Goal: Information Seeking & Learning: Learn about a topic

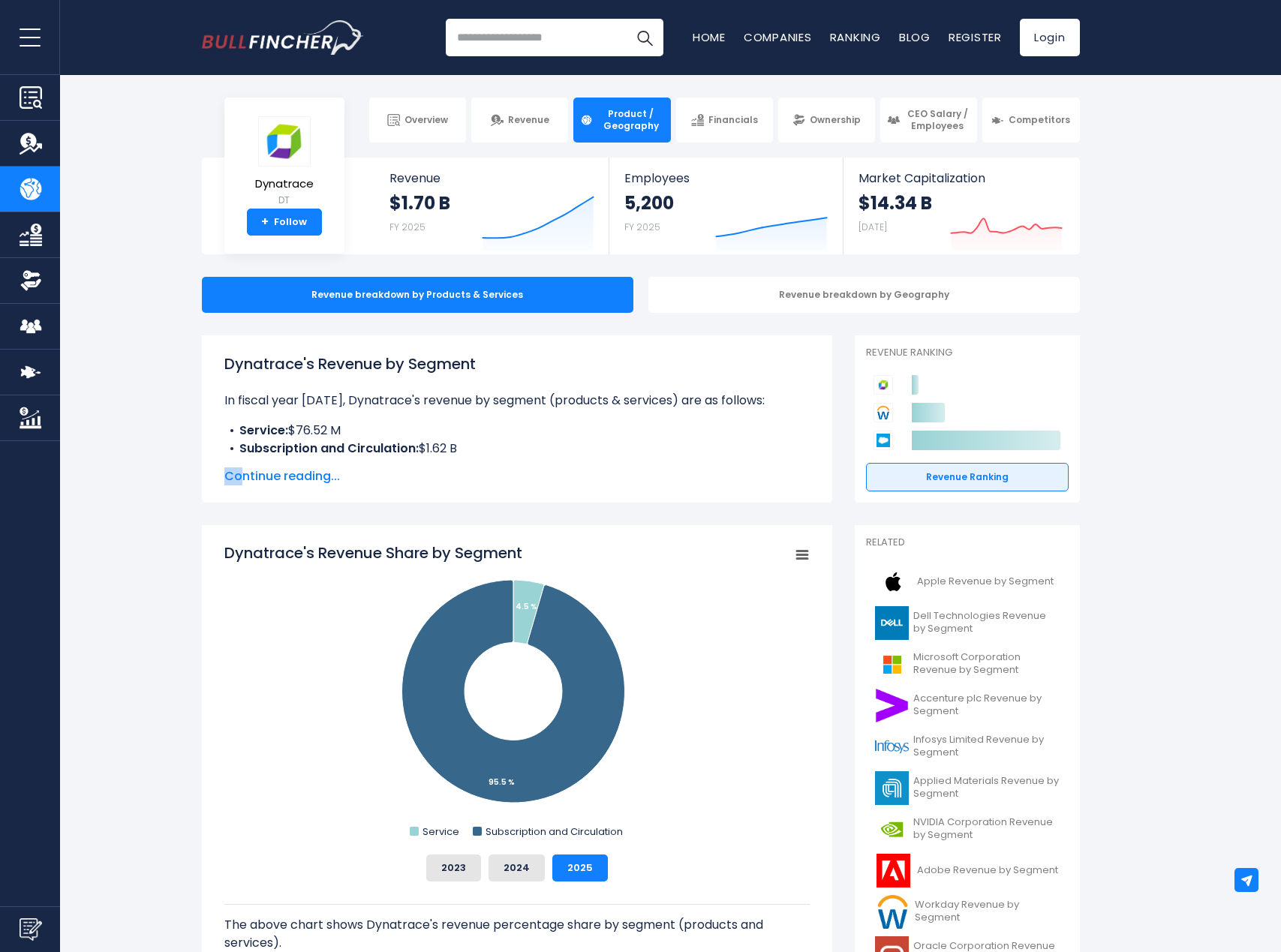
drag, startPoint x: 239, startPoint y: 467, endPoint x: 103, endPoint y: 450, distance: 137.1
click at [271, 474] on span "Continue reading..." at bounding box center [516, 476] width 586 height 18
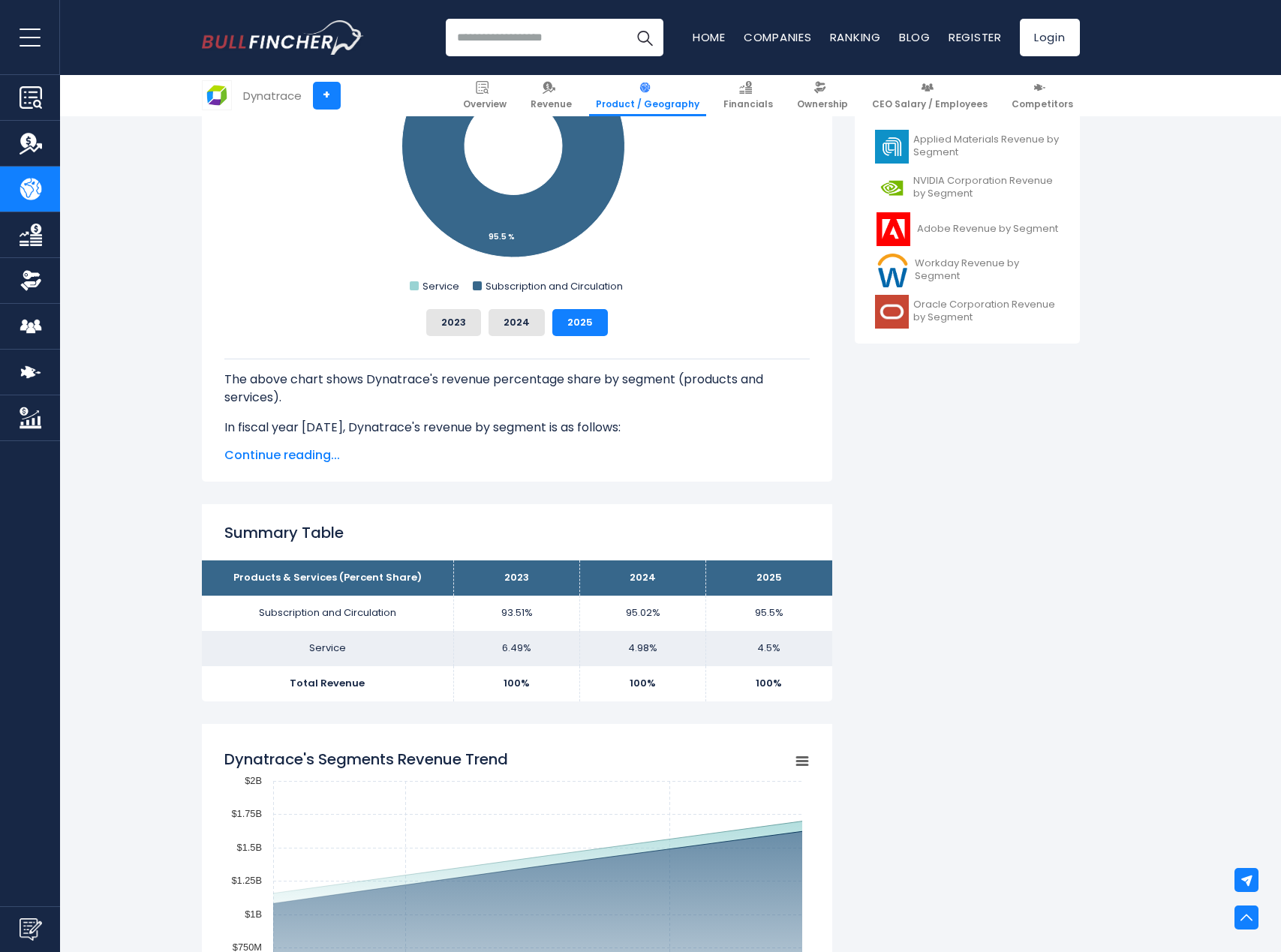
scroll to position [450, 0]
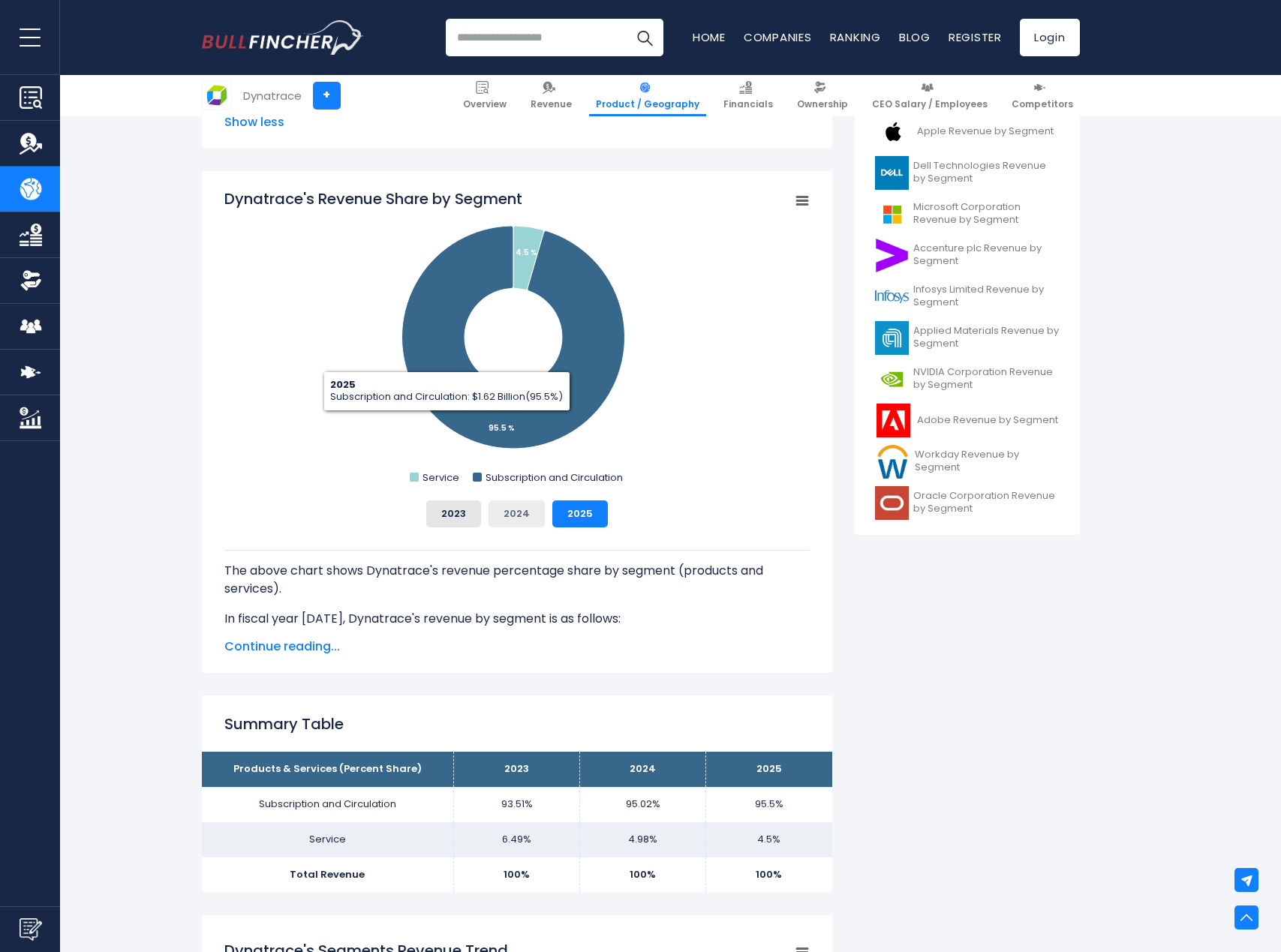
click at [516, 517] on button "2024" at bounding box center [516, 514] width 56 height 27
click at [461, 521] on button "2023" at bounding box center [453, 514] width 54 height 27
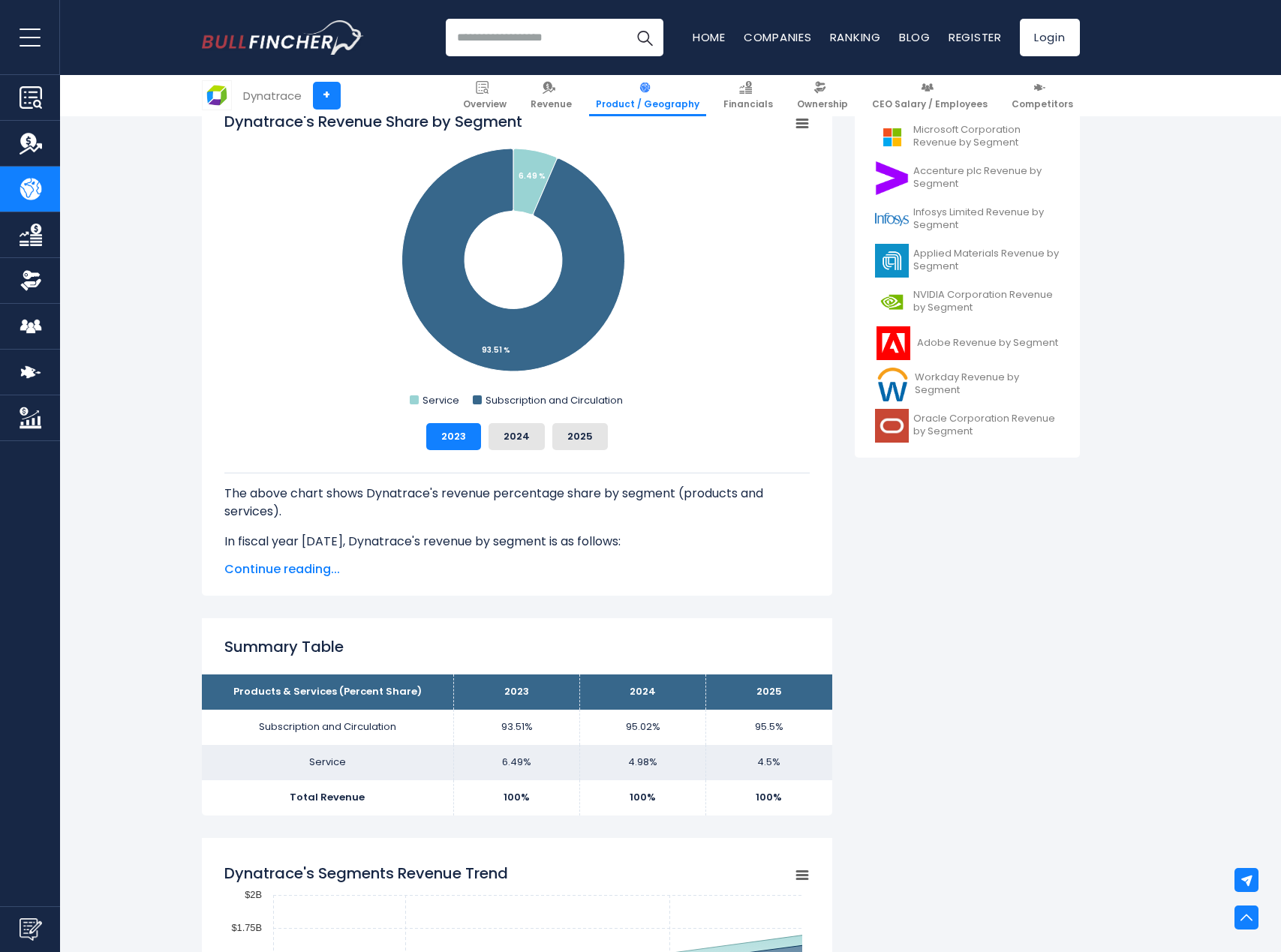
scroll to position [675, 0]
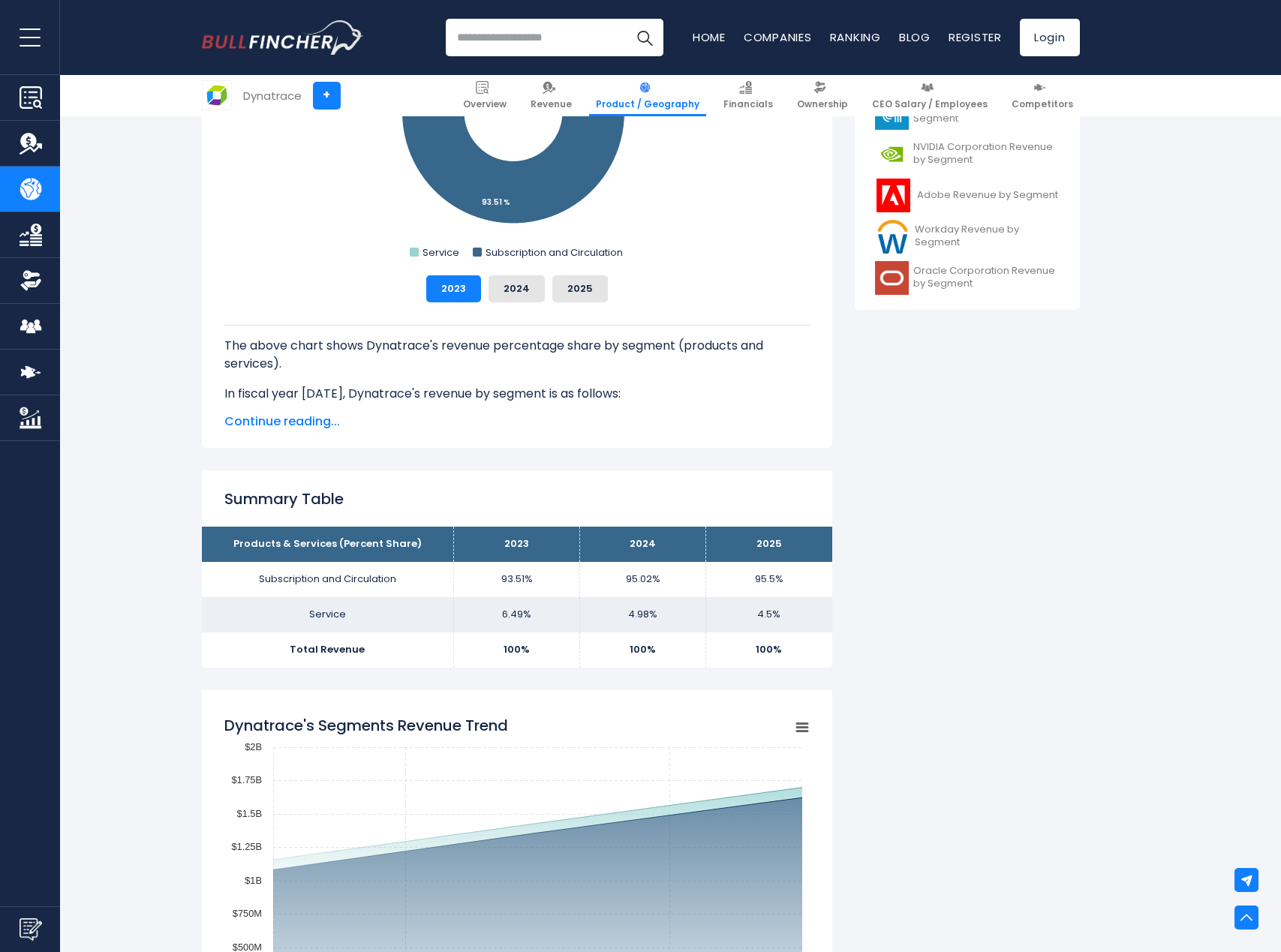
click at [277, 423] on span "Continue reading..." at bounding box center [516, 422] width 586 height 18
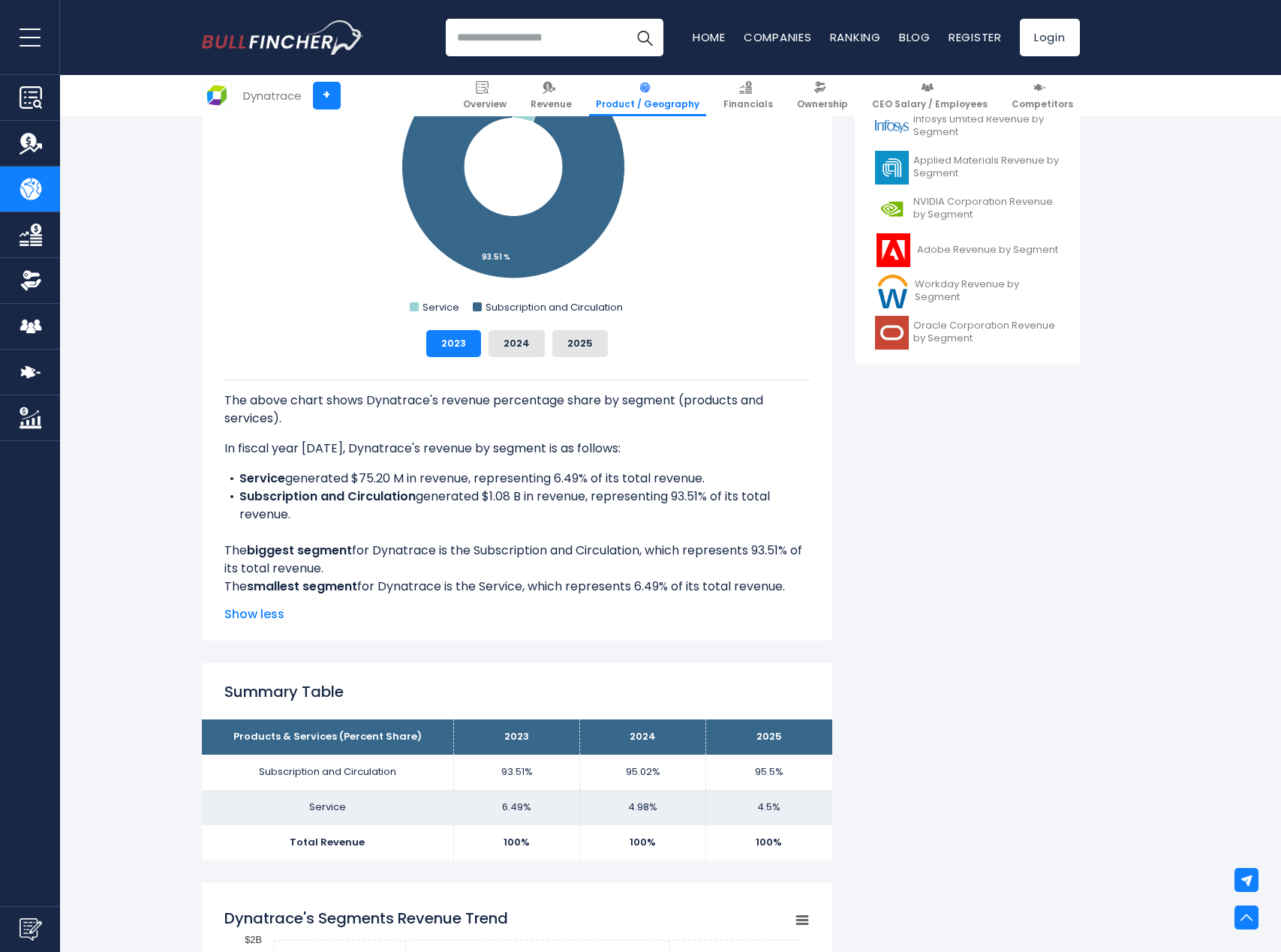
scroll to position [600, 0]
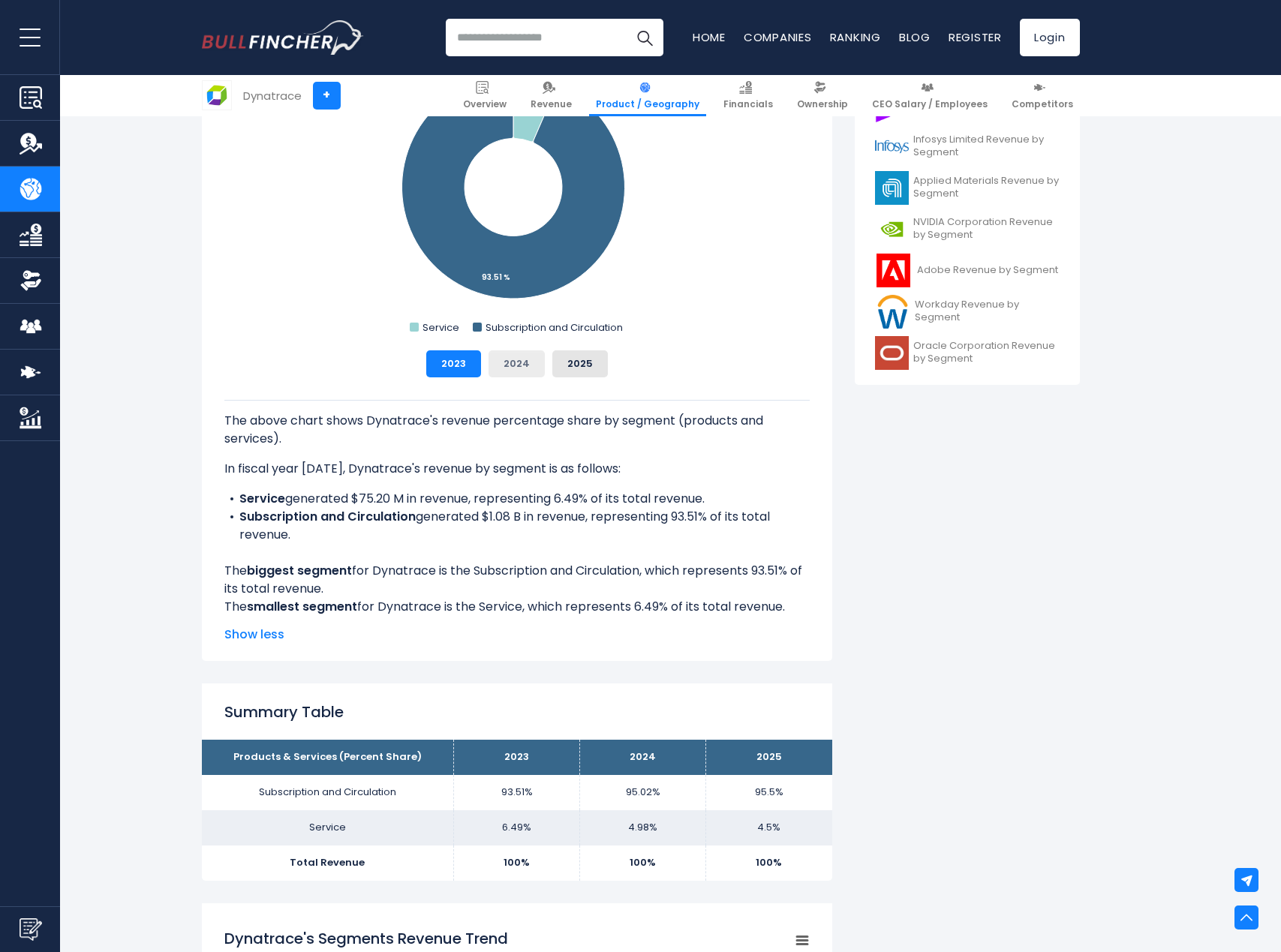
click at [516, 366] on button "2024" at bounding box center [516, 364] width 56 height 27
click at [573, 362] on button "2025" at bounding box center [579, 364] width 55 height 27
click at [523, 366] on button "2024" at bounding box center [516, 364] width 56 height 27
click at [463, 366] on button "2023" at bounding box center [453, 364] width 54 height 27
drag, startPoint x: 523, startPoint y: 366, endPoint x: 544, endPoint y: 366, distance: 21.0
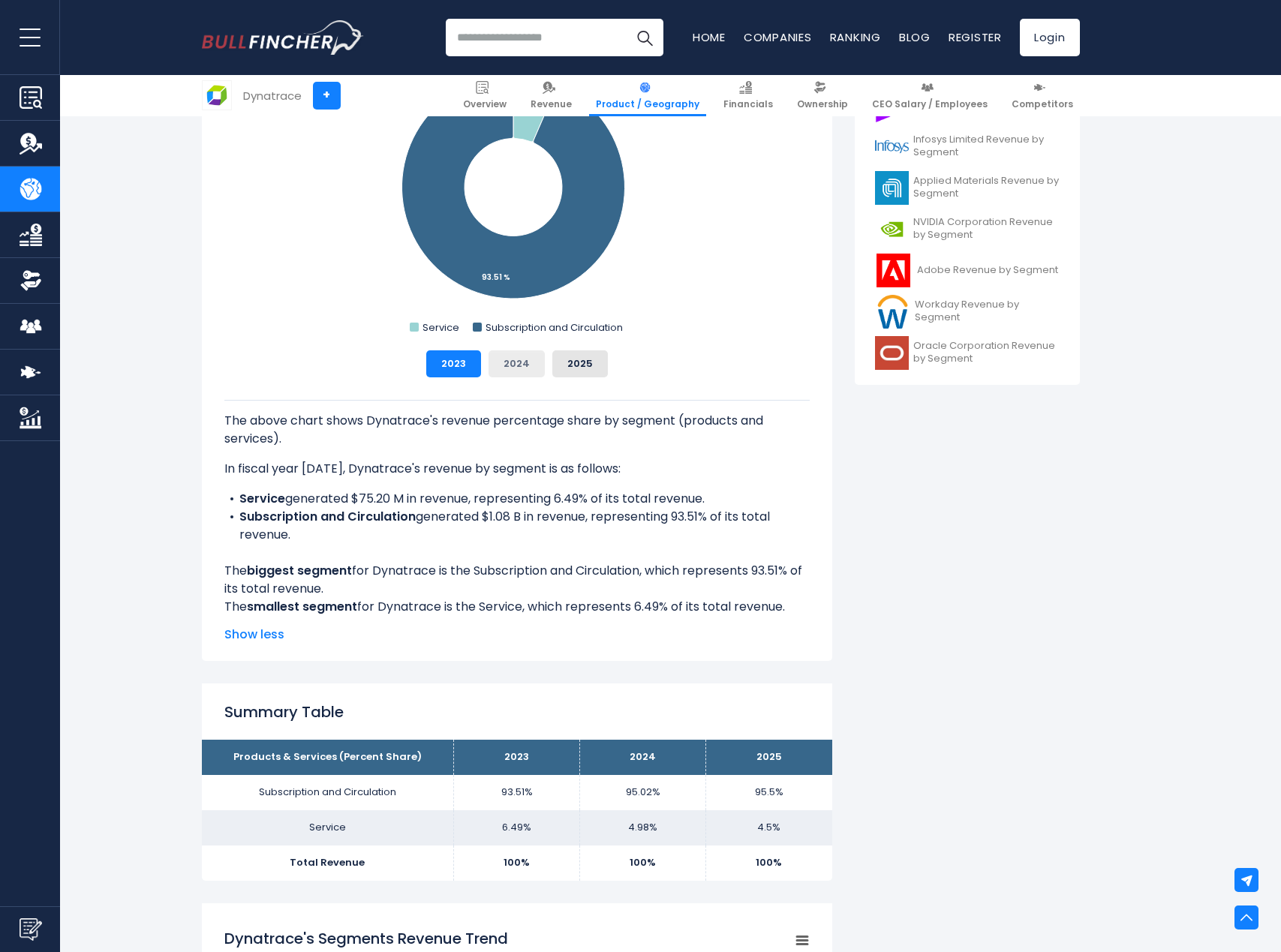
click at [523, 366] on button "2024" at bounding box center [516, 364] width 56 height 27
click at [552, 366] on button "2025" at bounding box center [579, 364] width 55 height 27
click at [446, 365] on button "2023" at bounding box center [453, 364] width 54 height 27
click at [578, 362] on button "2025" at bounding box center [579, 364] width 55 height 27
click at [534, 368] on button "2024" at bounding box center [516, 364] width 56 height 27
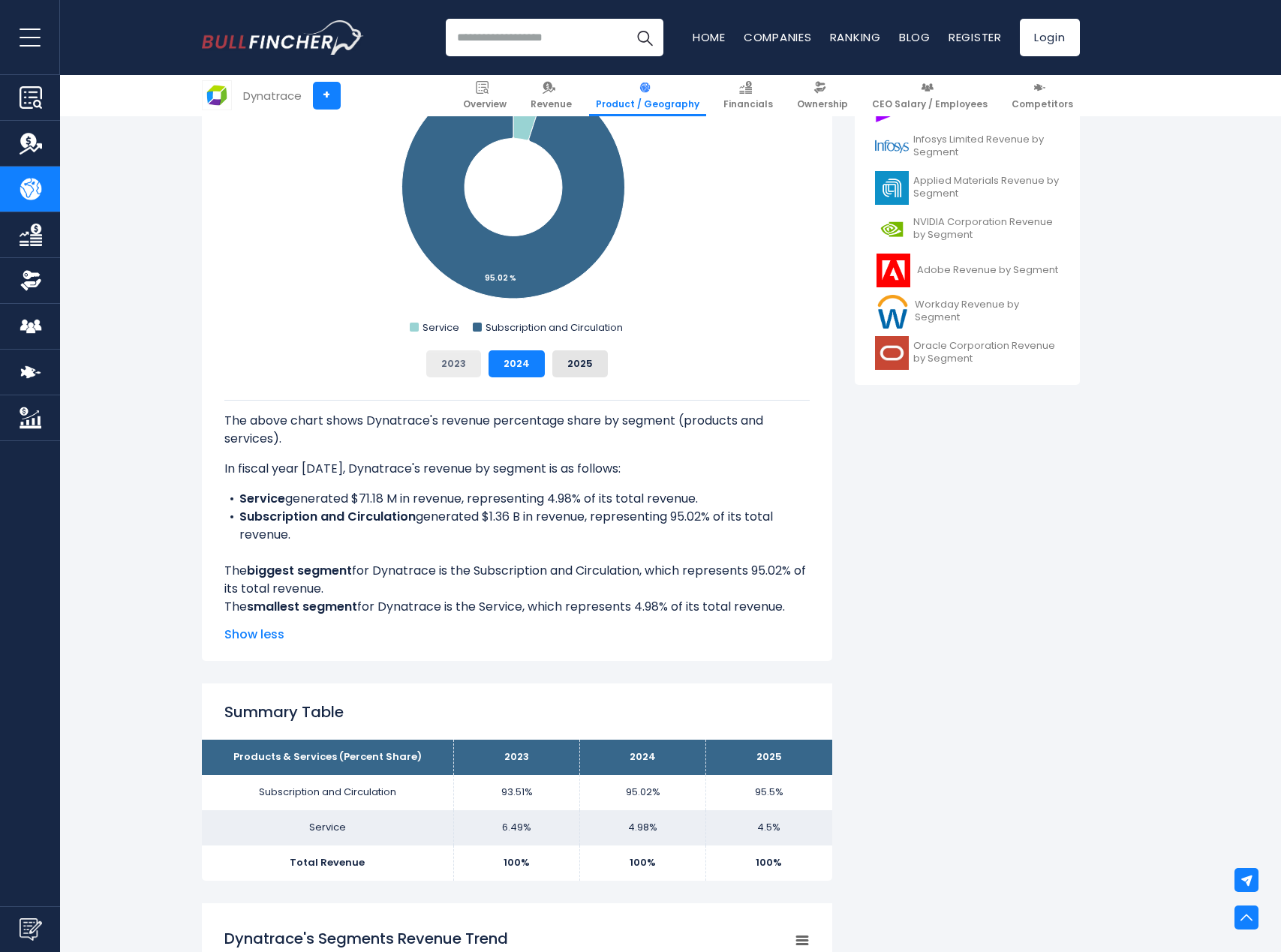
click at [454, 366] on button "2023" at bounding box center [453, 364] width 54 height 27
click at [576, 364] on button "2025" at bounding box center [579, 364] width 55 height 27
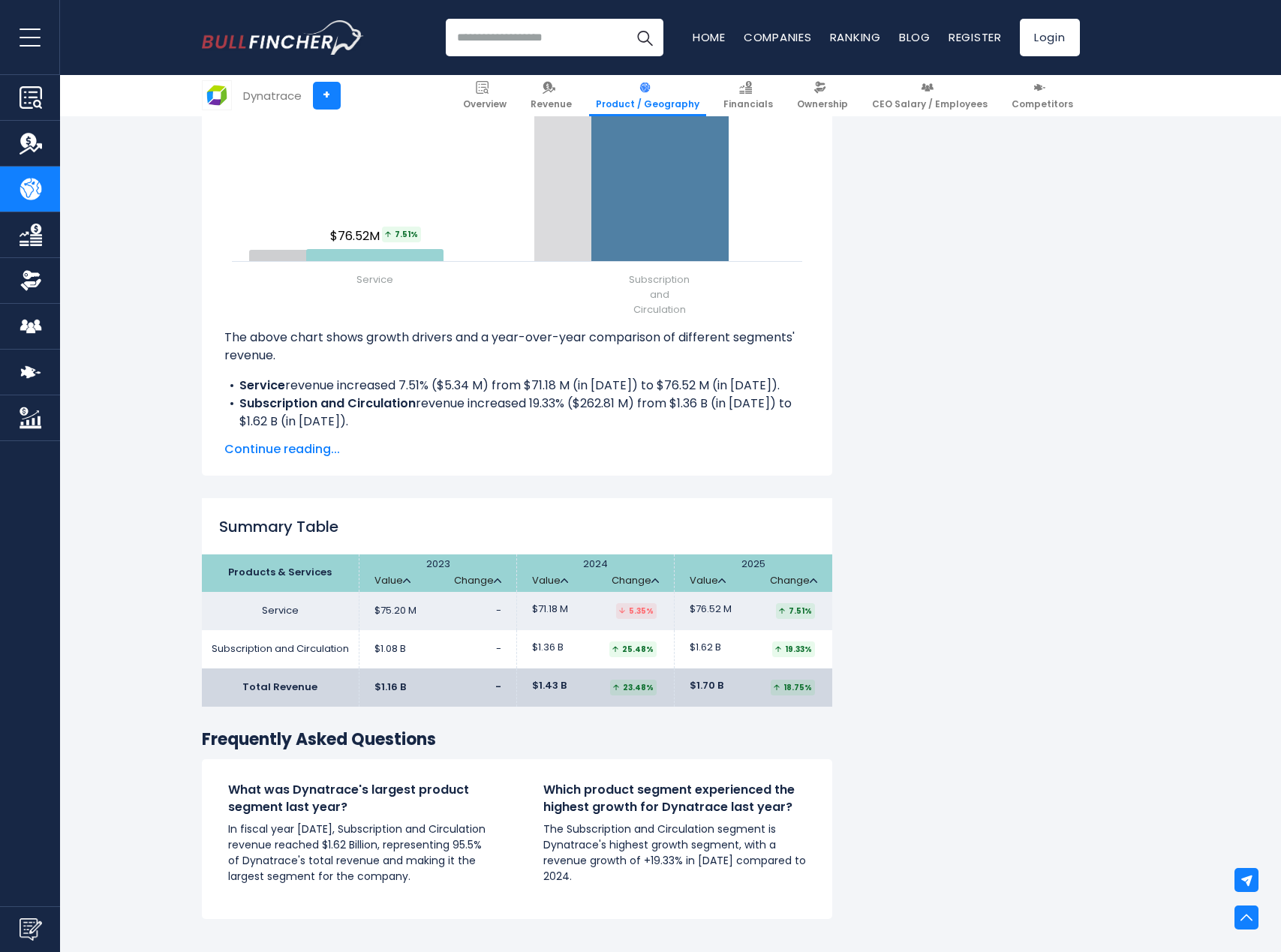
scroll to position [2101, 0]
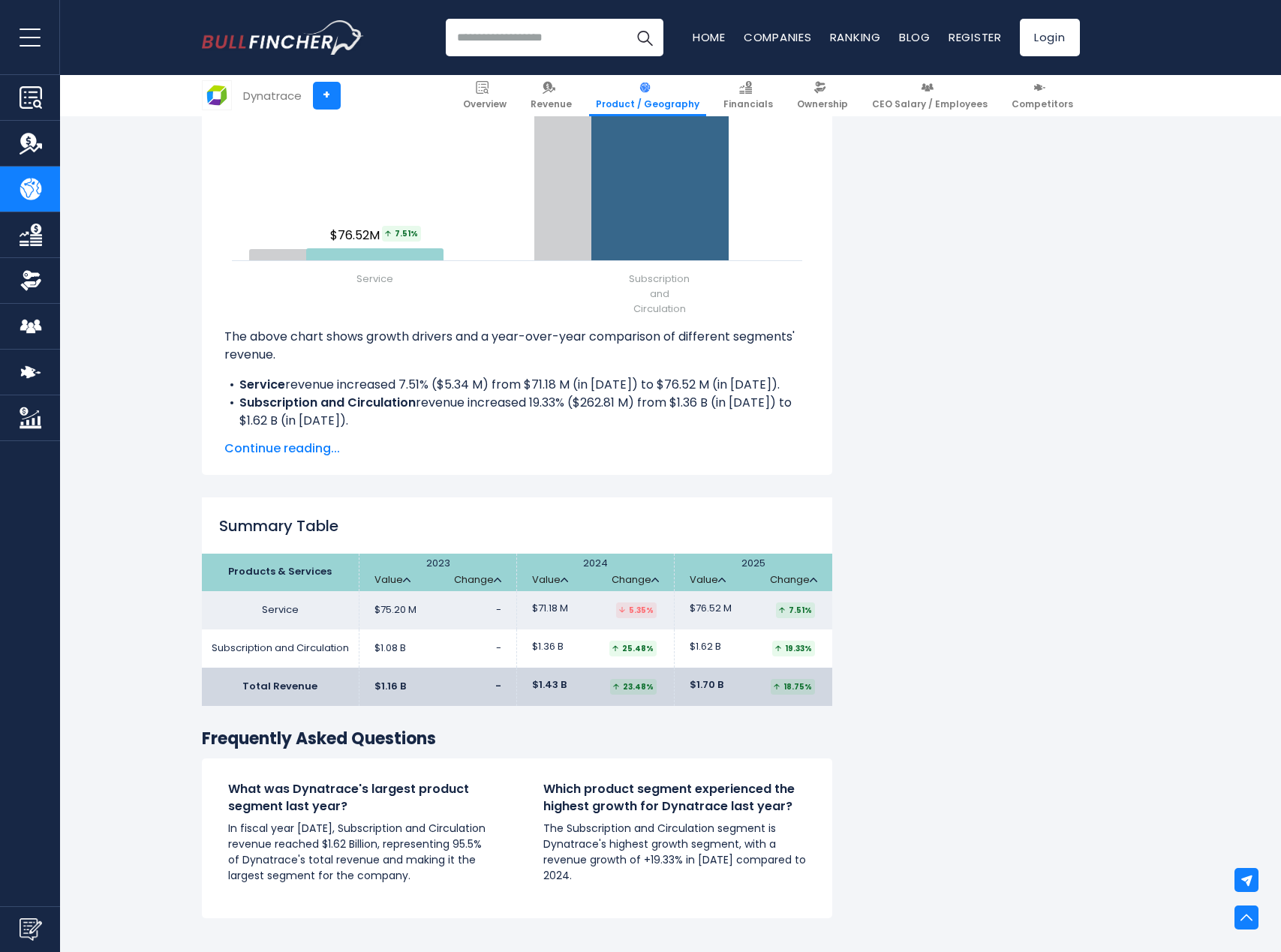
click at [222, 397] on div "Dynatrace's Revenue Growth Drivers Created with Highcharts 12.1.2 Chart context…" at bounding box center [517, 205] width 630 height 540
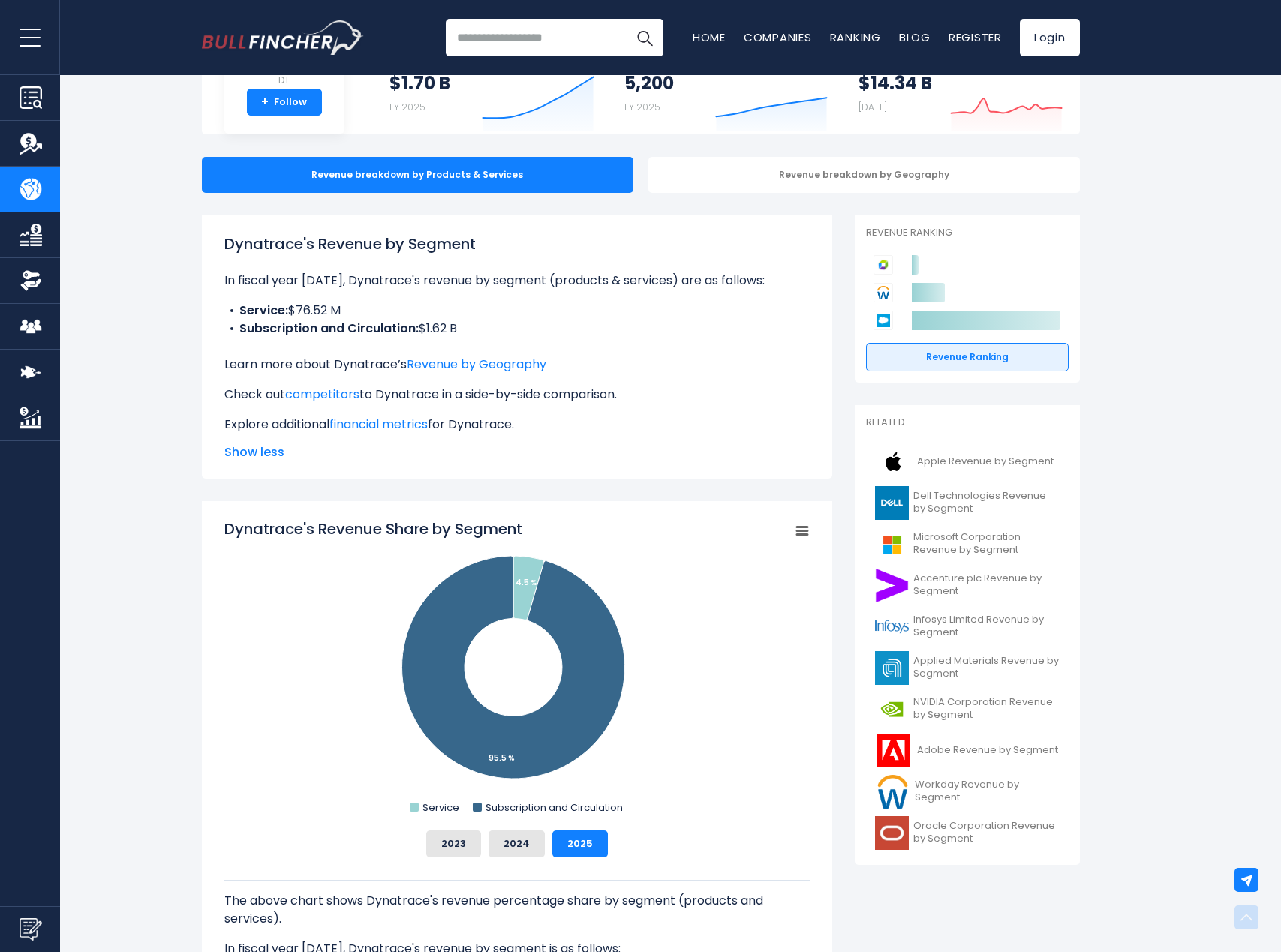
scroll to position [0, 0]
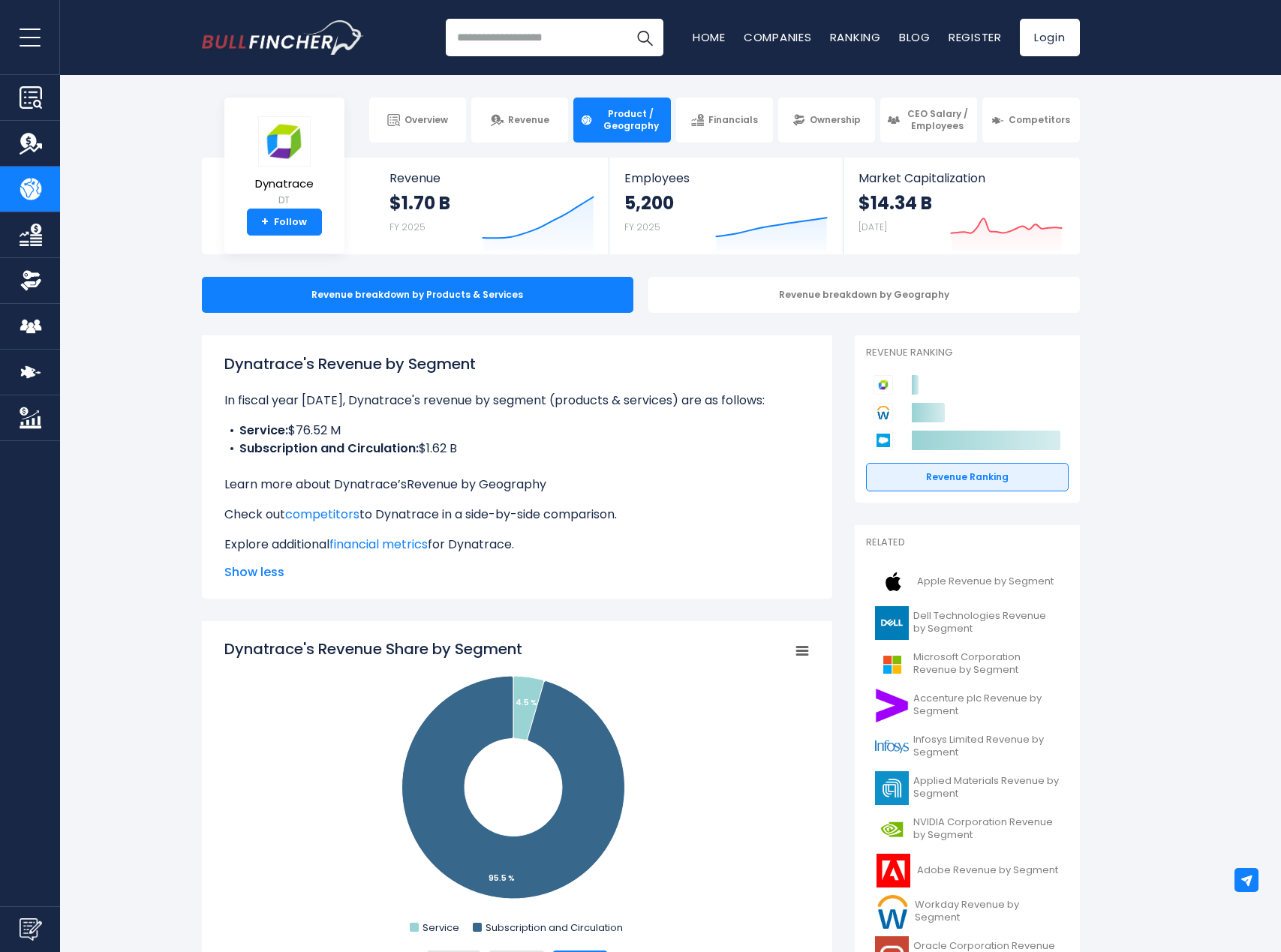
click at [479, 487] on link "Revenue by Geography" at bounding box center [476, 485] width 139 height 17
click at [525, 458] on div "Dynatrace's Revenue by Segment In fiscal year 2025, Dynatrace's revenue by segm…" at bounding box center [516, 453] width 586 height 201
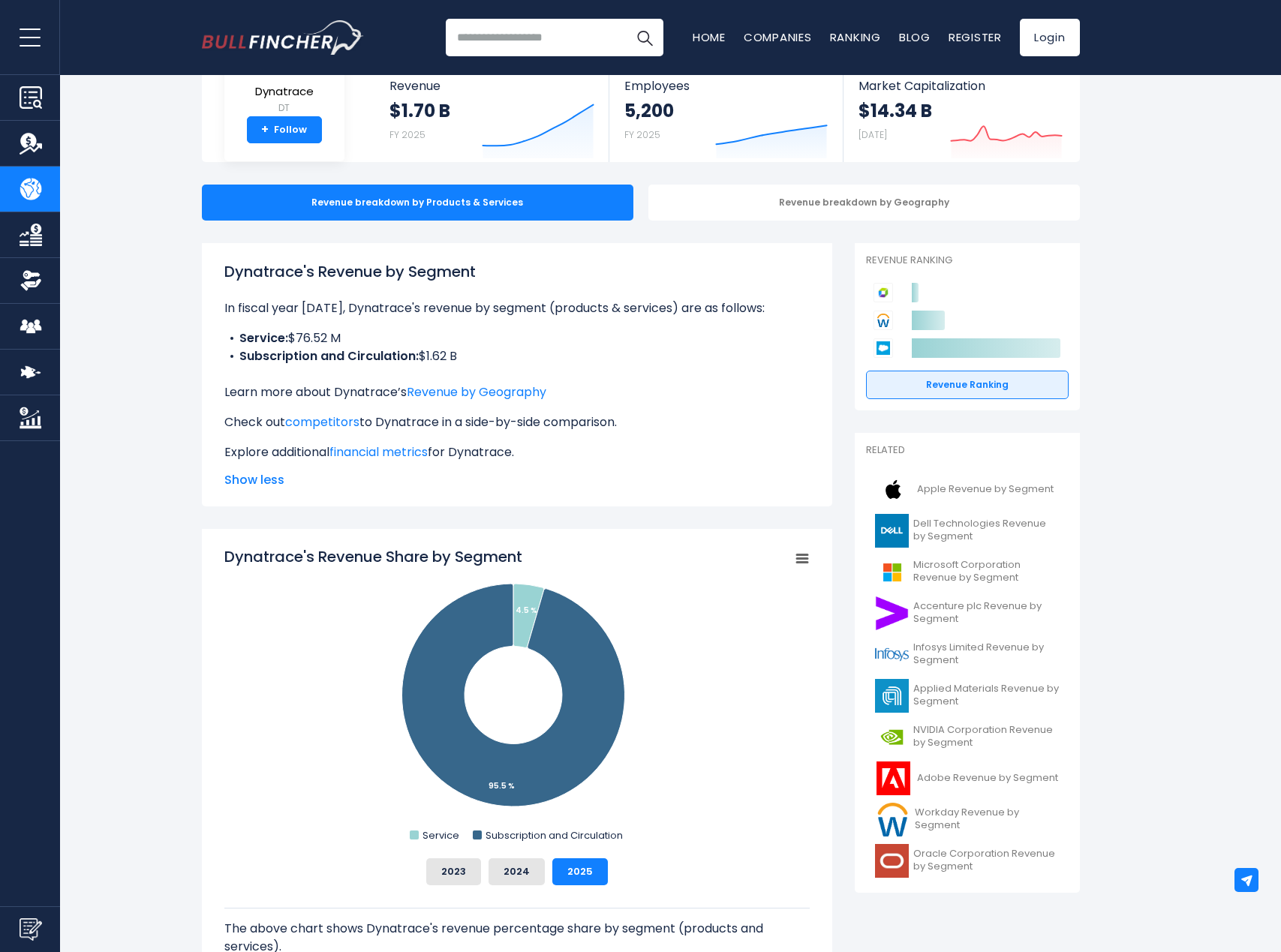
scroll to position [150, 0]
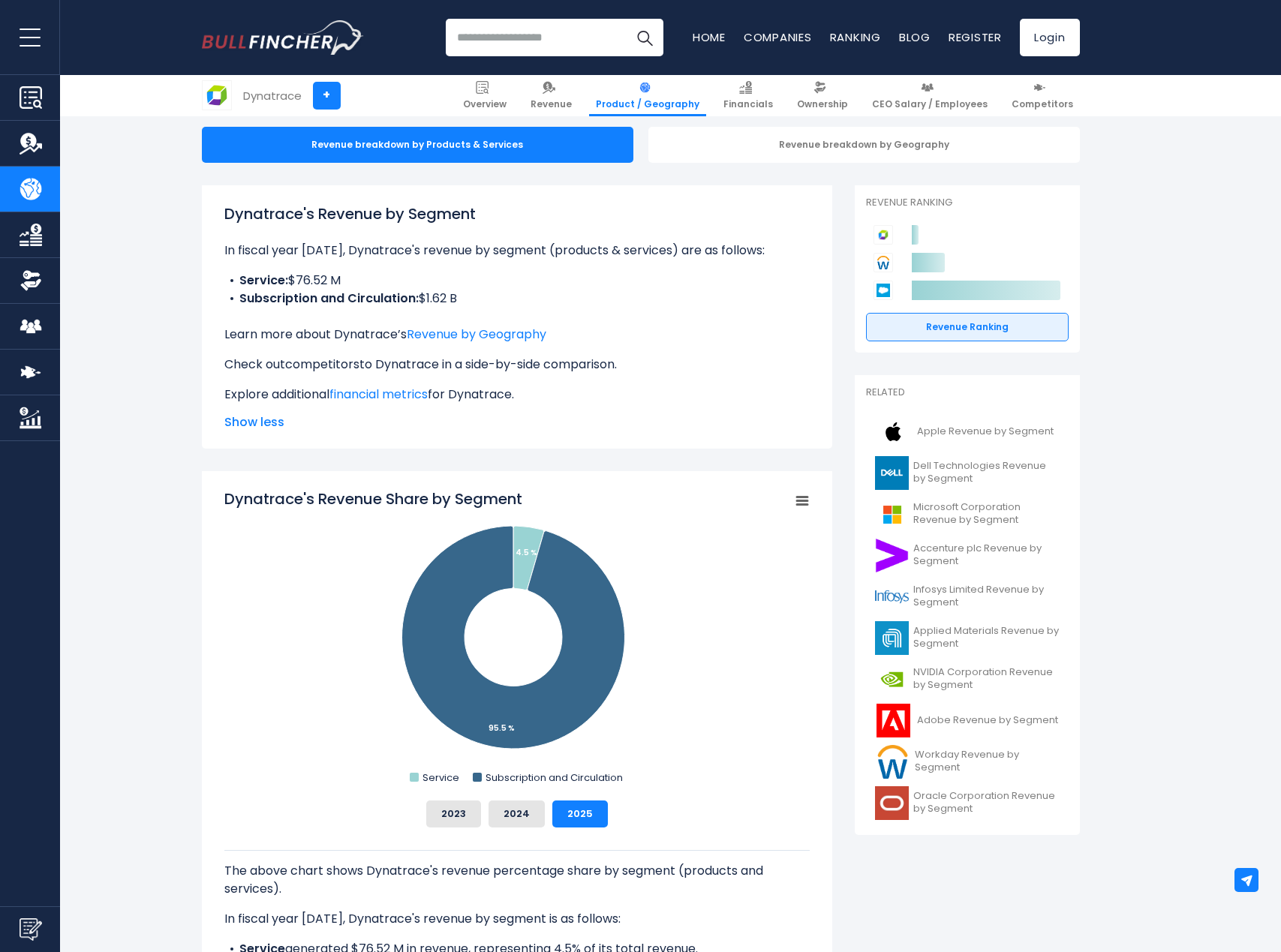
click at [326, 359] on link "competitors" at bounding box center [323, 364] width 75 height 17
click at [399, 395] on link "financial metrics" at bounding box center [379, 394] width 98 height 17
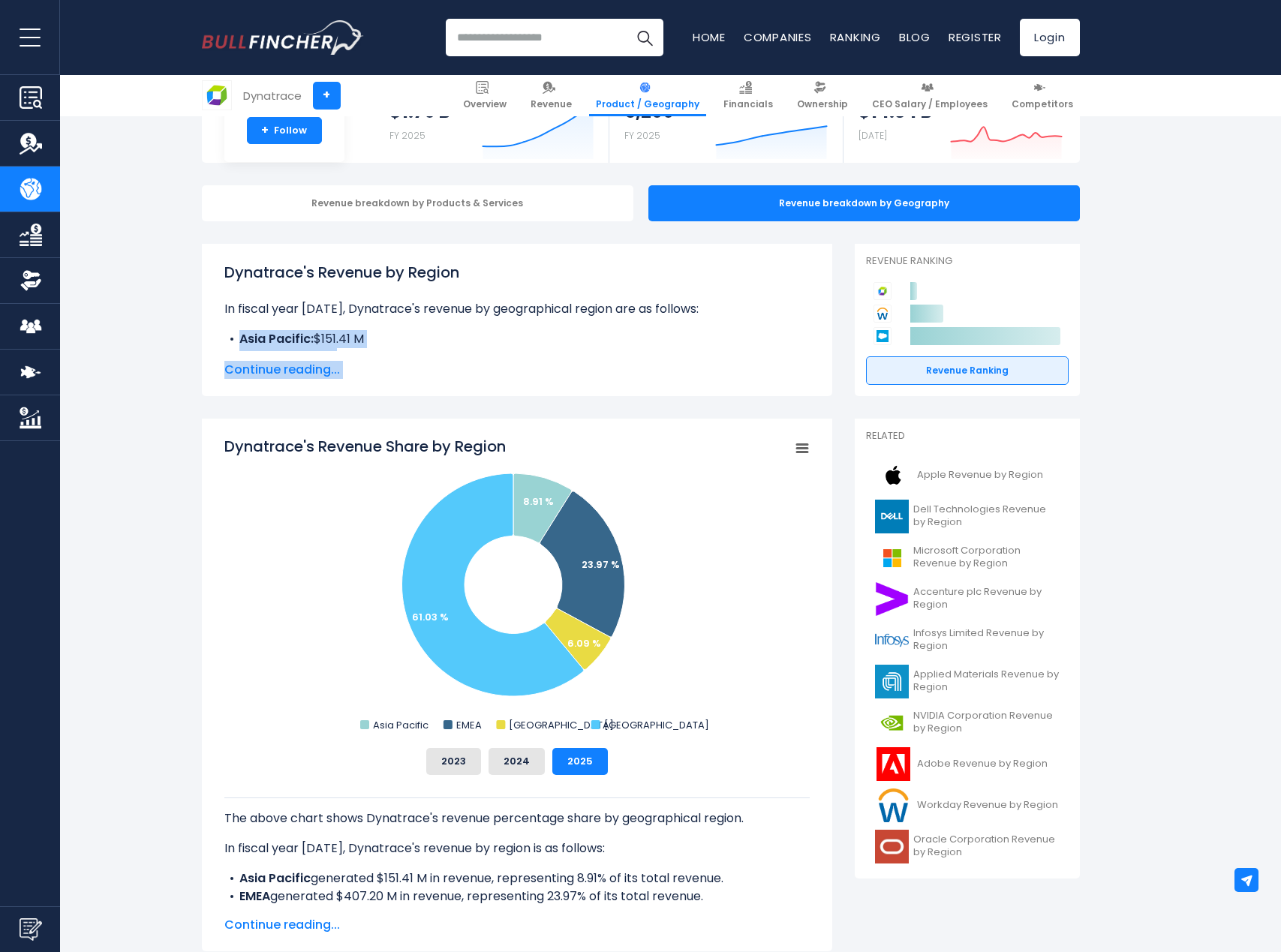
scroll to position [75, 0]
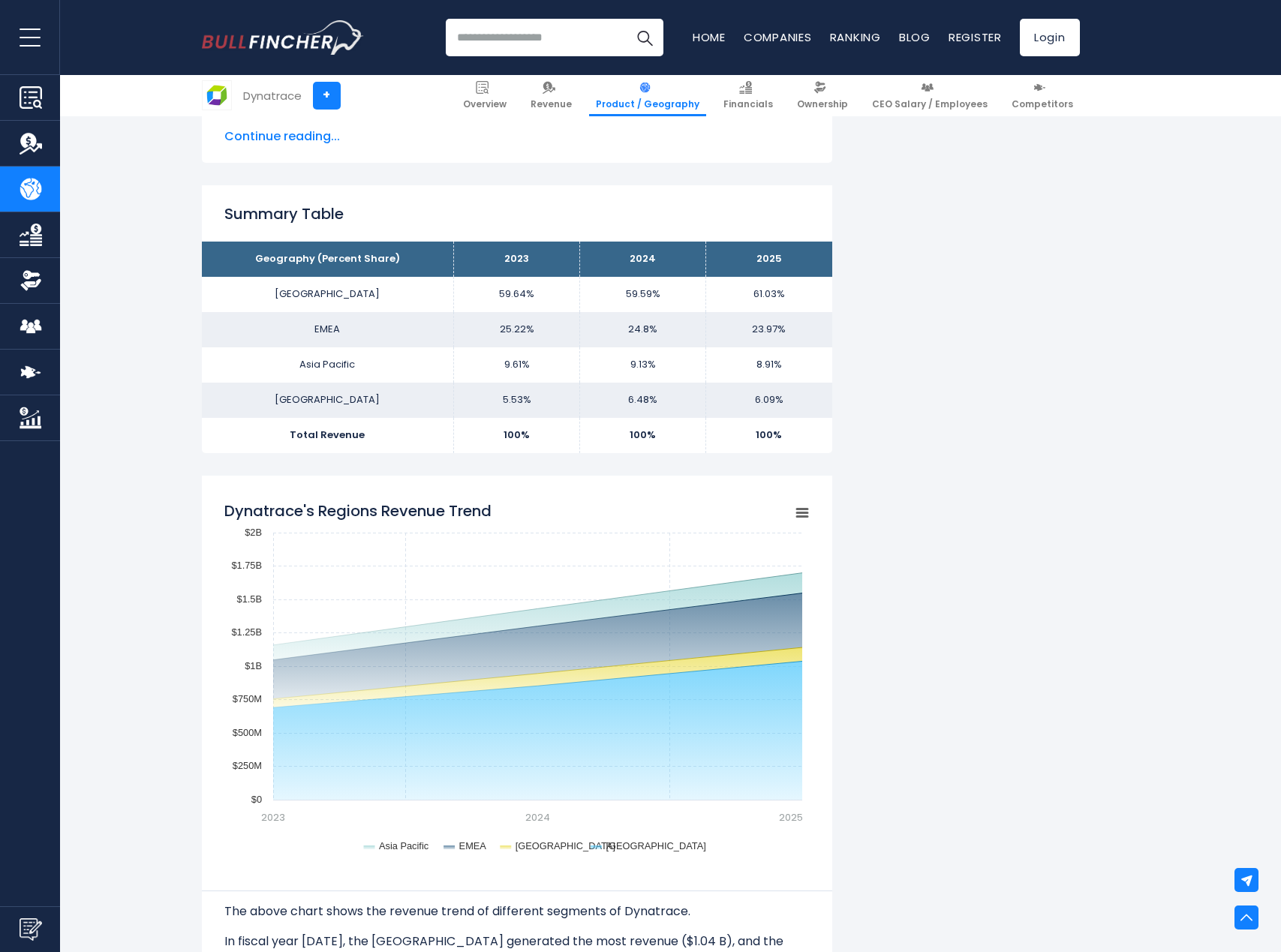
scroll to position [825, 0]
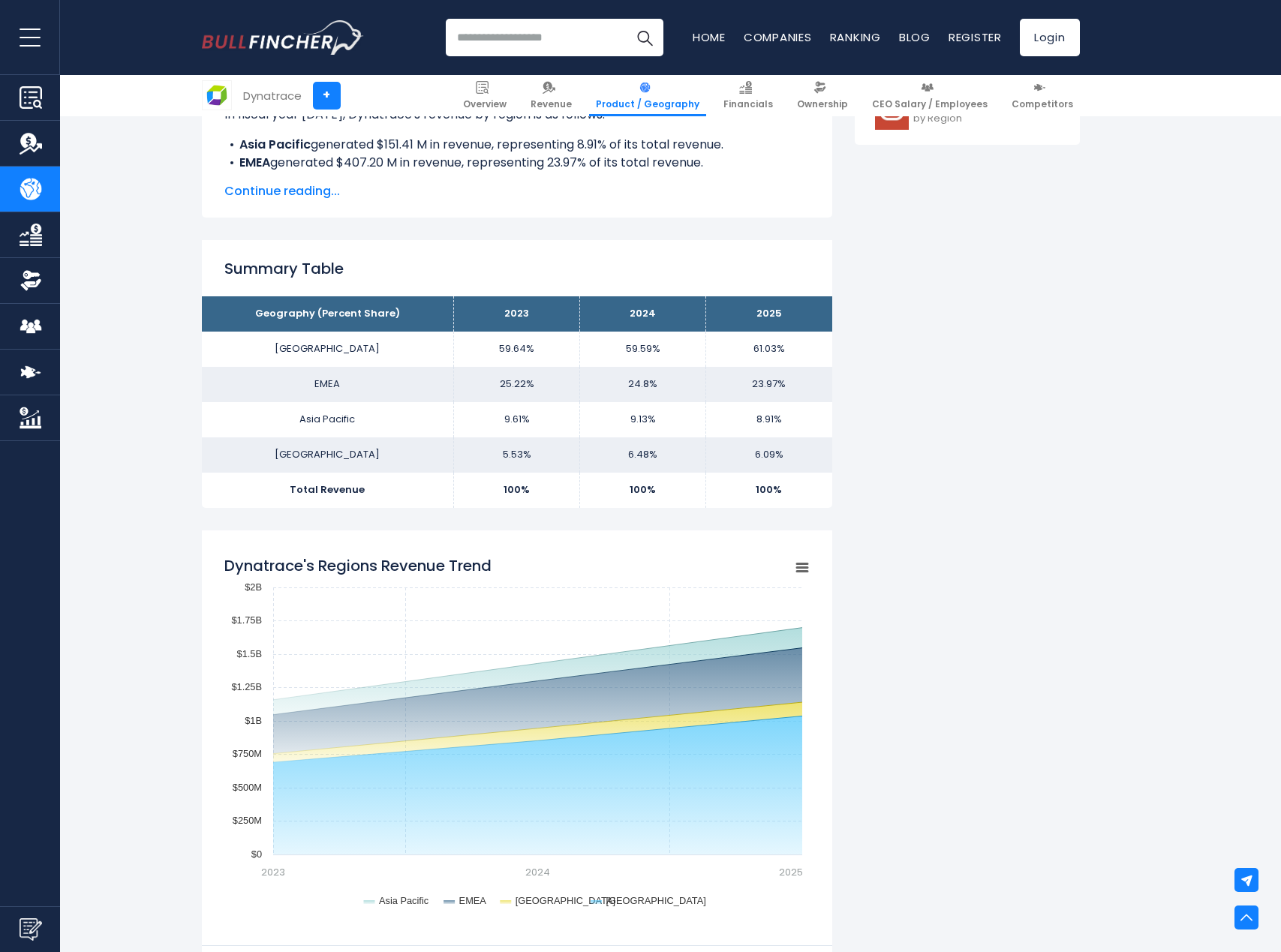
click at [220, 308] on th "Geography (Percent Share)" at bounding box center [328, 313] width 252 height 35
drag, startPoint x: 173, startPoint y: 292, endPoint x: 156, endPoint y: 281, distance: 20.2
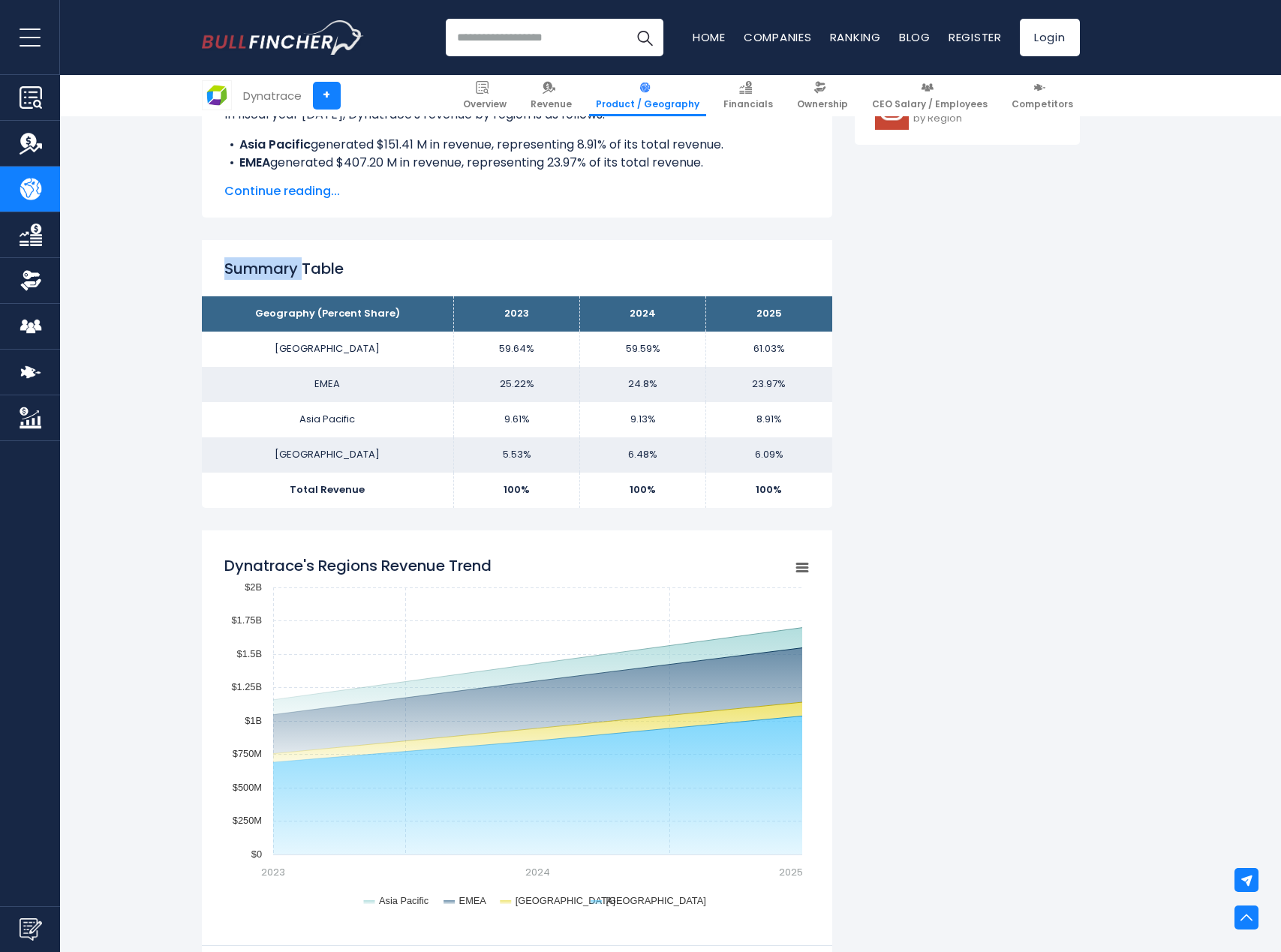
drag, startPoint x: 776, startPoint y: 510, endPoint x: 418, endPoint y: 405, distance: 373.1
click at [775, 510] on div "Dynatrace's Revenue by Region In fiscal year 2025, Dynatrace's revenue by geogr…" at bounding box center [517, 708] width 630 height 2396
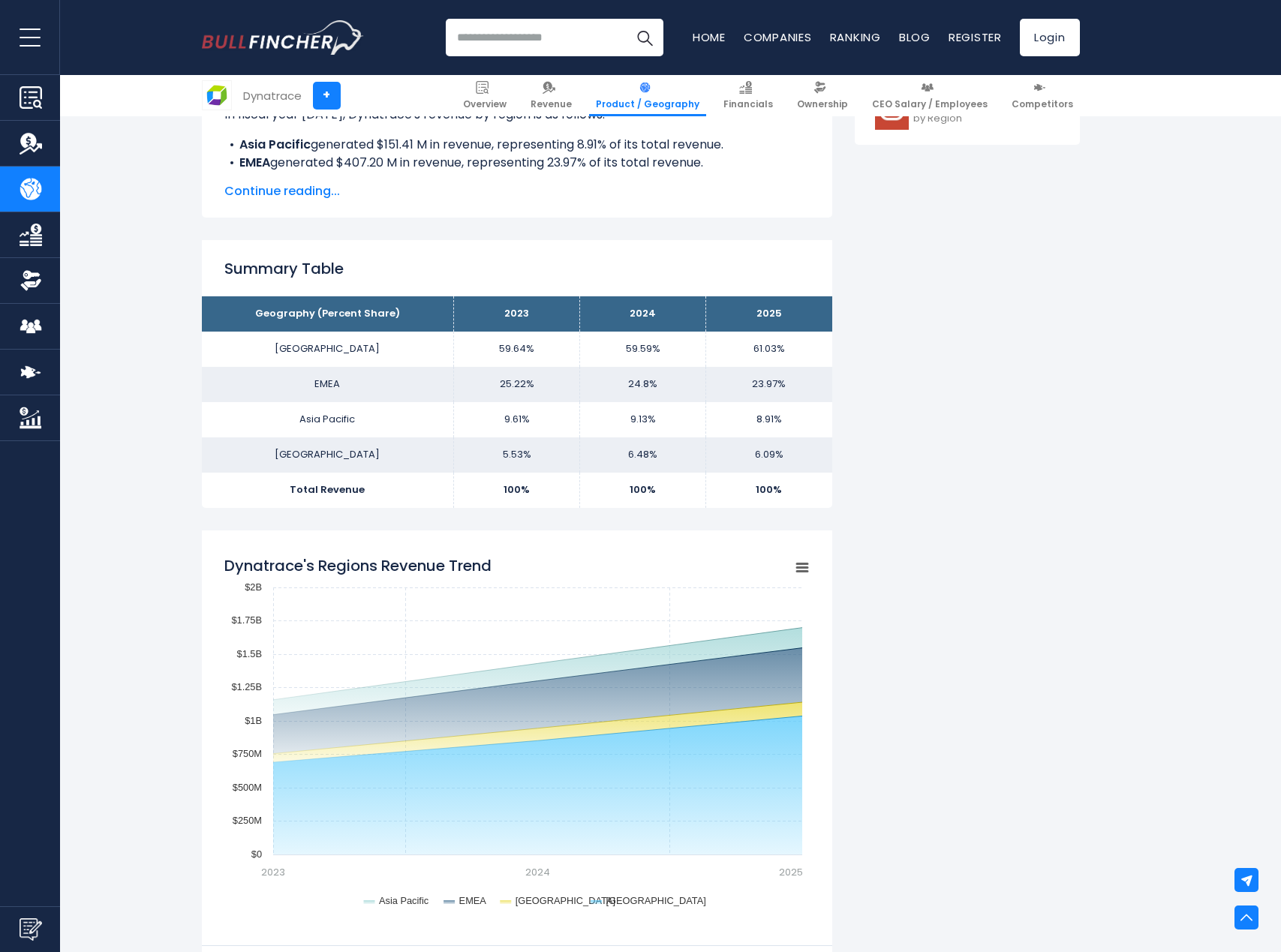
click at [444, 268] on h2 "Summary Table" at bounding box center [516, 268] width 586 height 23
drag, startPoint x: 205, startPoint y: 233, endPoint x: 204, endPoint y: 243, distance: 10.0
click at [204, 243] on div "Dynatrace's Revenue by Region In fiscal year 2025, Dynatrace's revenue by geogr…" at bounding box center [517, 708] width 630 height 2396
drag, startPoint x: 303, startPoint y: 348, endPoint x: 416, endPoint y: 397, distance: 123.2
click at [322, 358] on tbody "Geography (Percent Share) 2023 2024 2025 North America 59.64% 59.59% EMEA Asia …" at bounding box center [517, 401] width 630 height 211
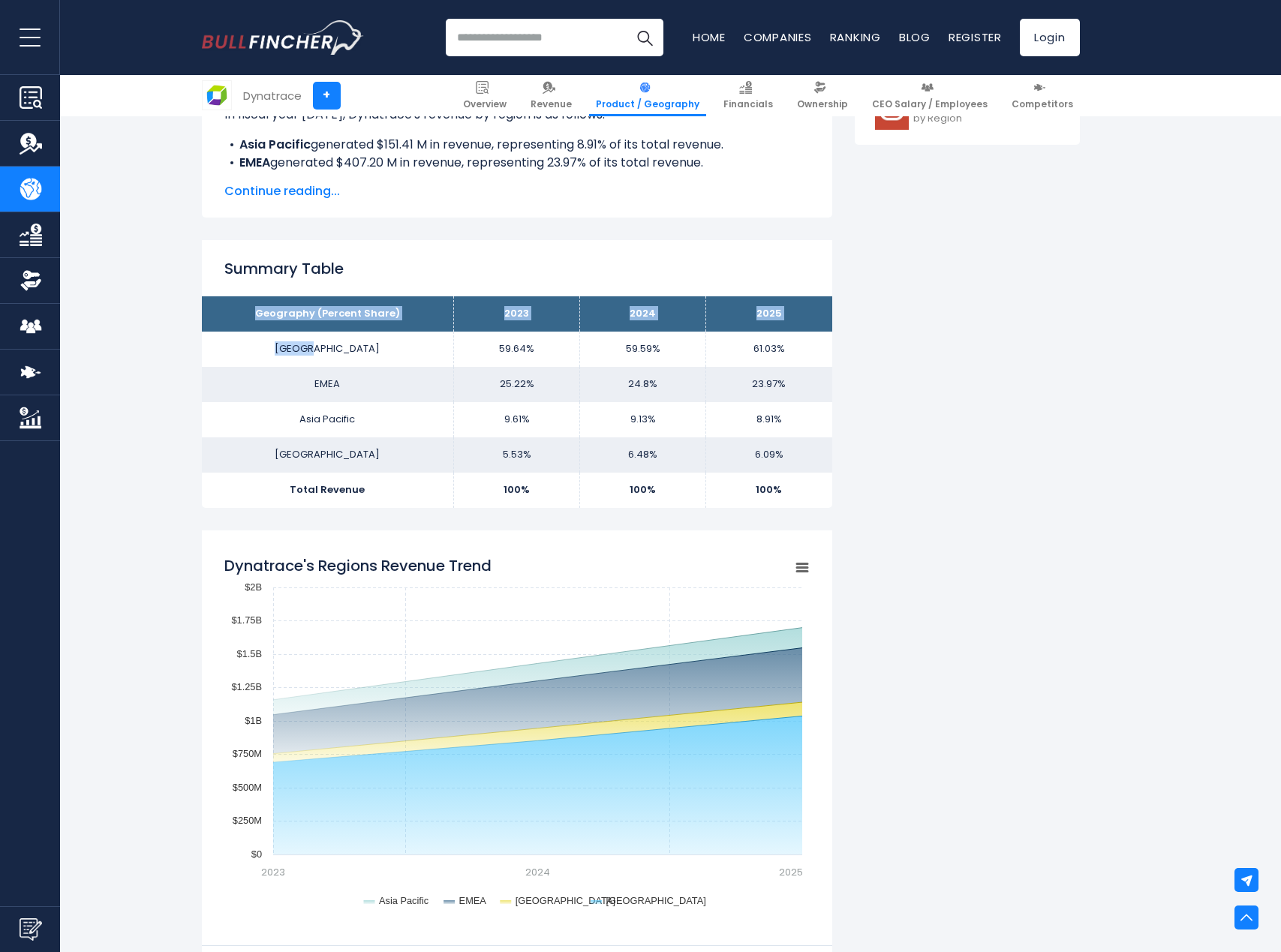
click at [558, 436] on tr "Asia Pacific 9.61% 9.13% 8.91%" at bounding box center [517, 419] width 630 height 35
drag, startPoint x: 659, startPoint y: 477, endPoint x: 669, endPoint y: 481, distance: 10.8
click at [669, 481] on tbody "Geography (Percent Share) 2023 2024 2025 North America 59.64% 59.59% EMEA Asia …" at bounding box center [517, 401] width 630 height 211
click at [669, 481] on td "100%" at bounding box center [643, 490] width 126 height 35
drag, startPoint x: 669, startPoint y: 481, endPoint x: 644, endPoint y: 472, distance: 26.6
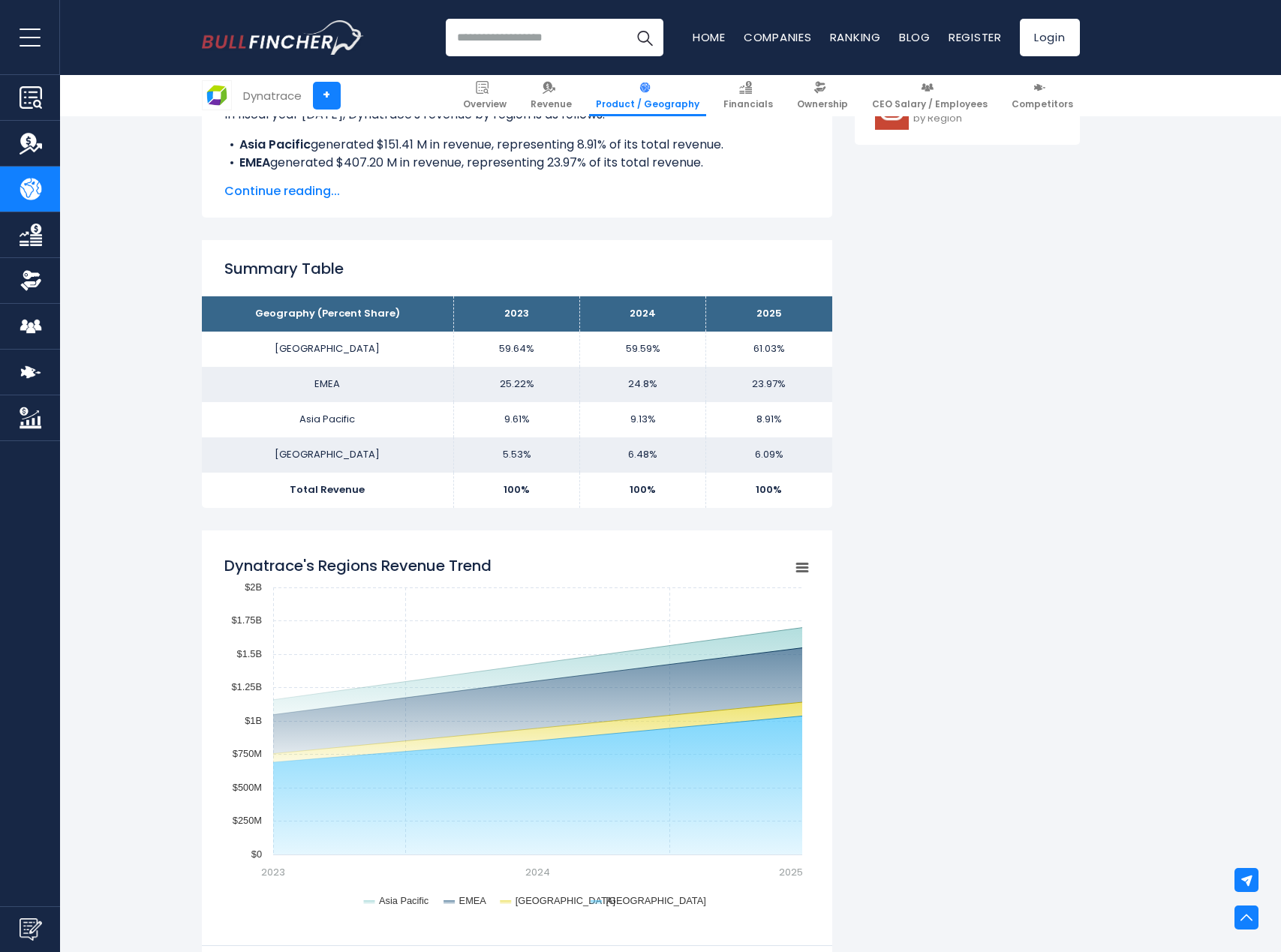
click at [655, 474] on td "100%" at bounding box center [643, 490] width 126 height 35
drag, startPoint x: 644, startPoint y: 472, endPoint x: 432, endPoint y: 357, distance: 241.2
click at [594, 440] on tbody "Geography (Percent Share) 2023 2024 2025 North America 59.64% 59.59% EMEA Asia …" at bounding box center [517, 401] width 630 height 211
click at [427, 355] on td "North America" at bounding box center [328, 348] width 252 height 35
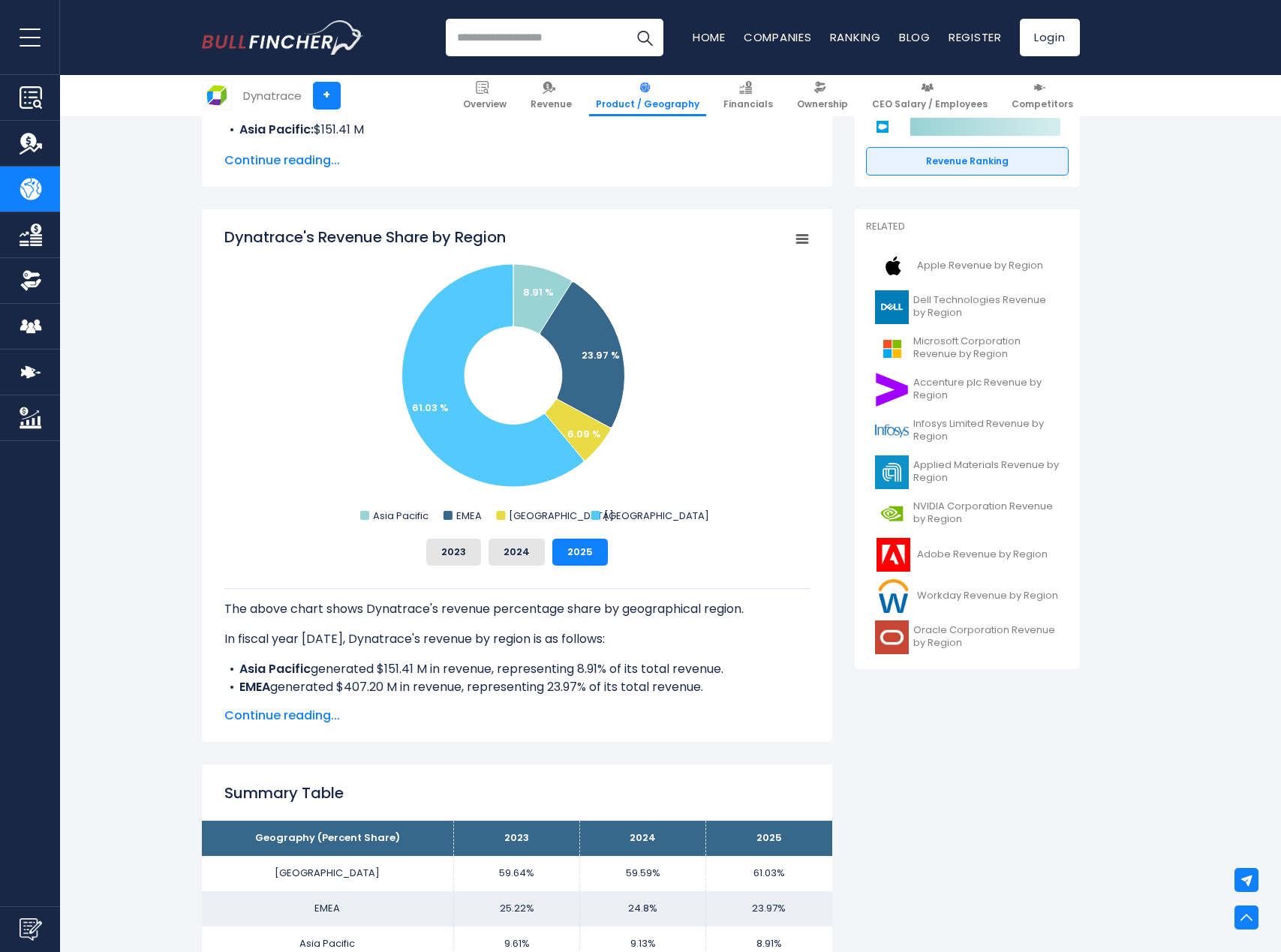
scroll to position [300, 0]
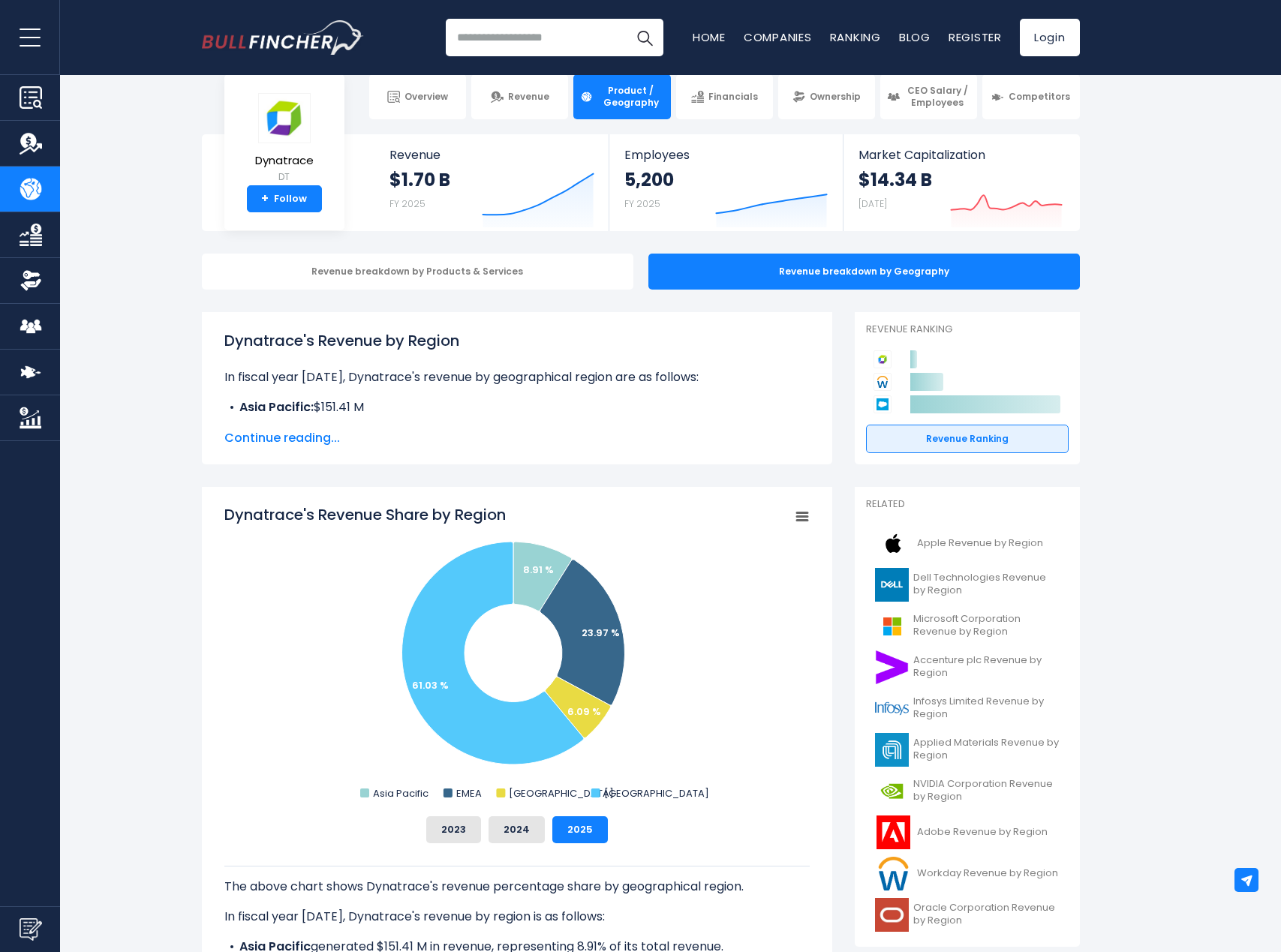
scroll to position [0, 0]
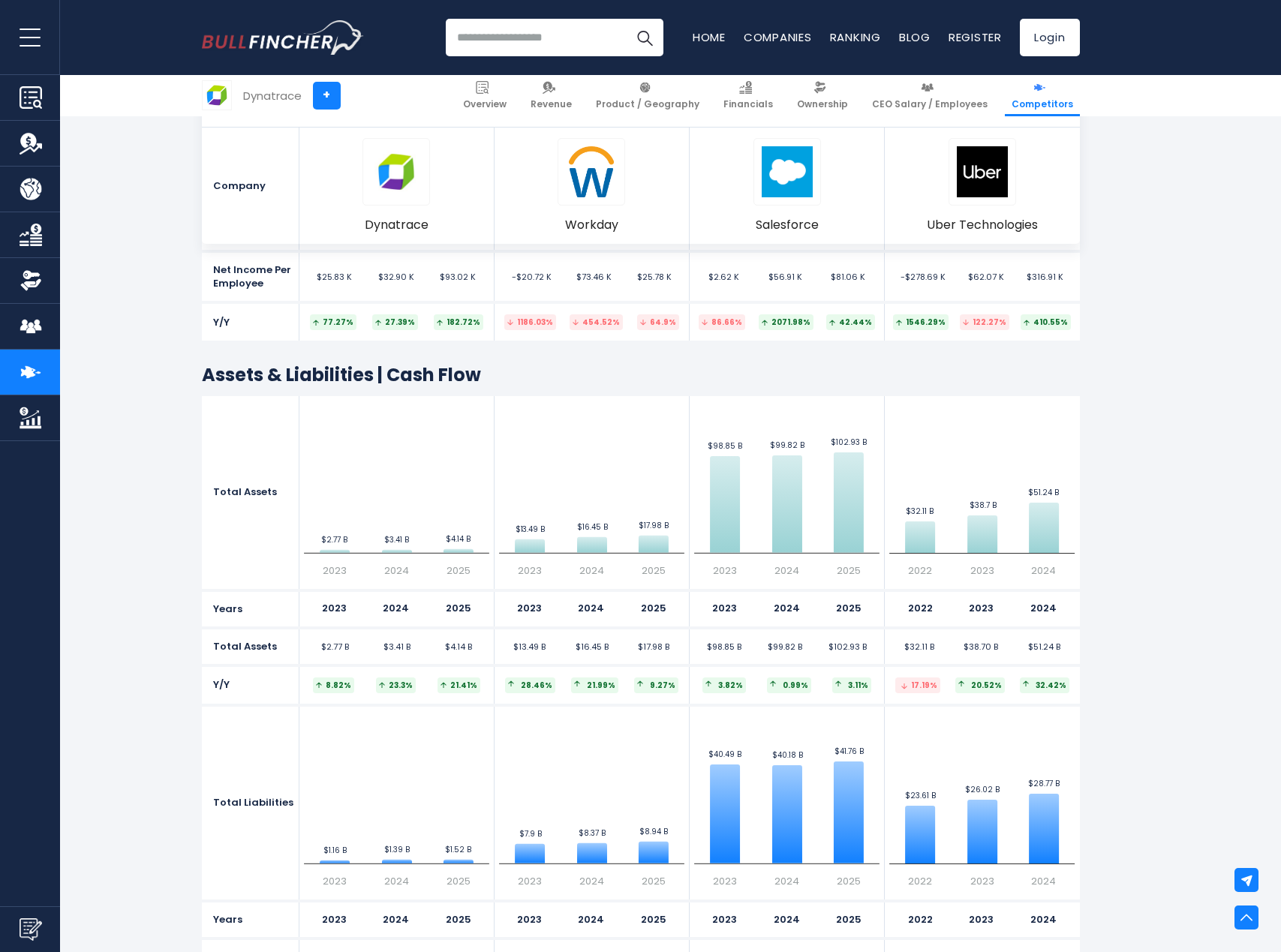
scroll to position [3377, 0]
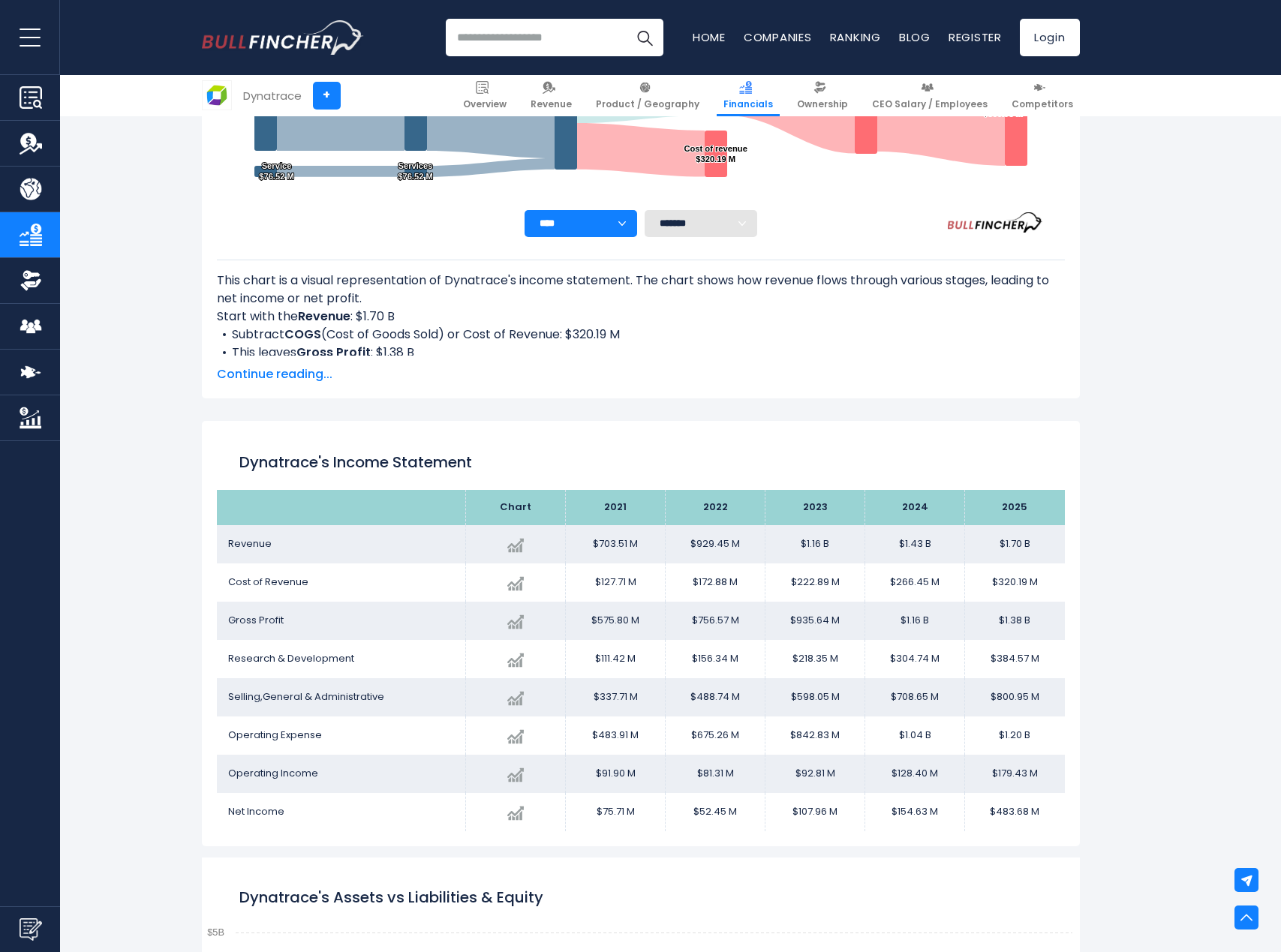
scroll to position [512, 0]
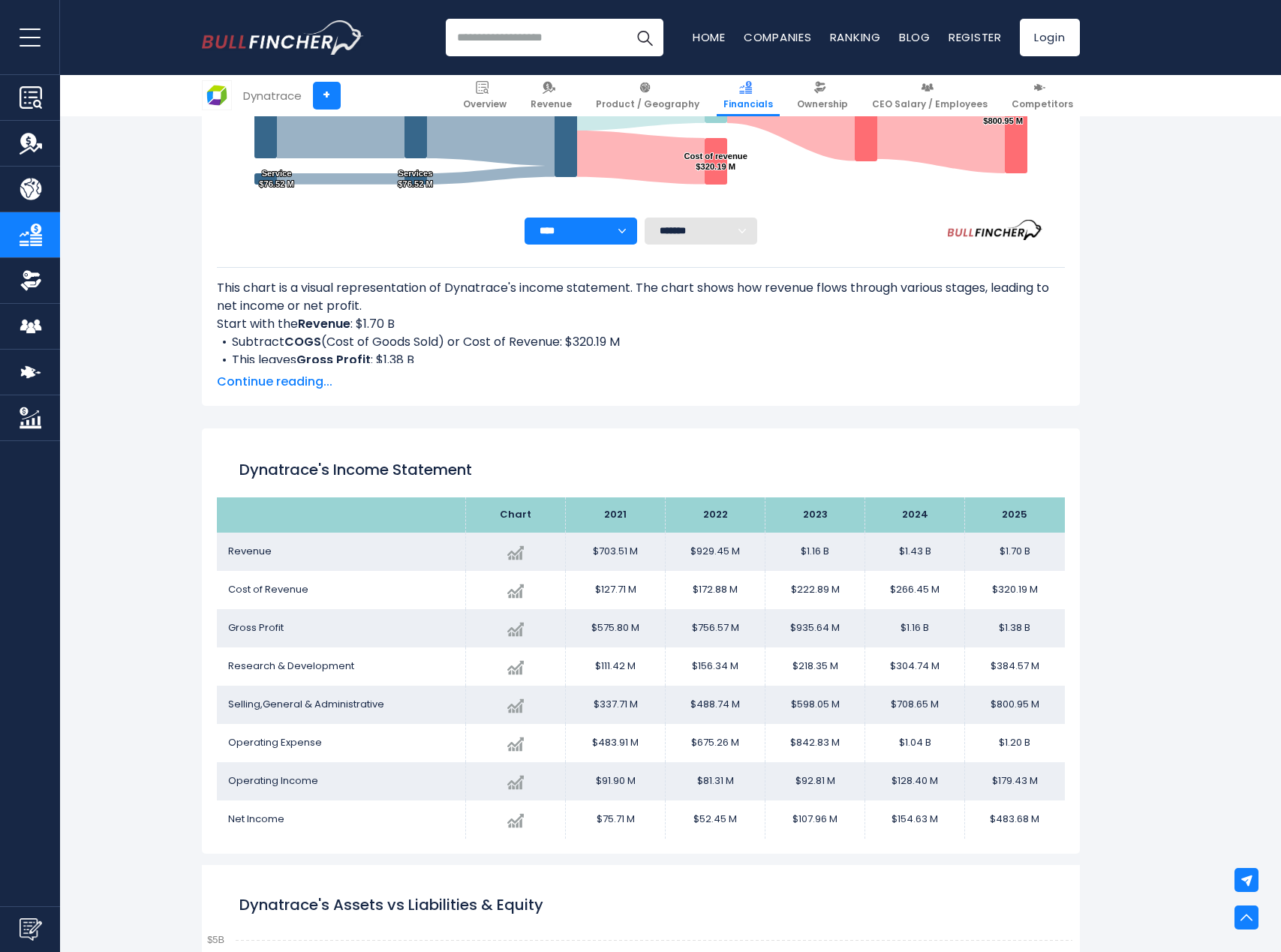
click at [252, 378] on span "Continue reading..." at bounding box center [641, 381] width 848 height 18
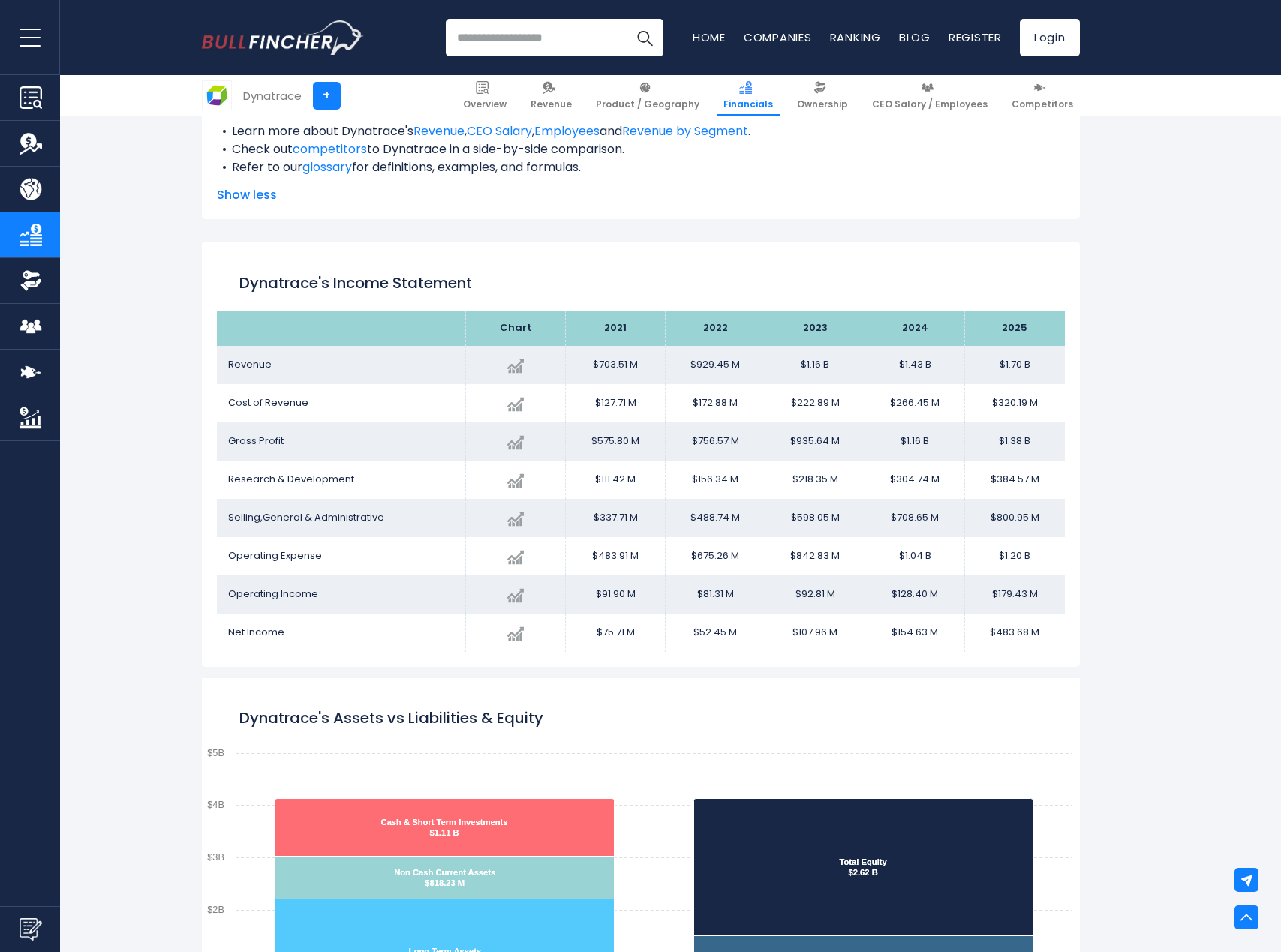
scroll to position [737, 0]
